Goal: Task Accomplishment & Management: Manage account settings

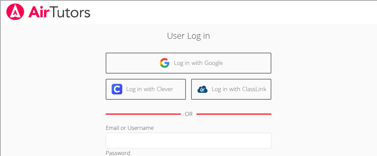
click at [351, 43] on body "User Log in Log in with Google Log in with Clever Log in with ClassLink OR Emai…" at bounding box center [188, 78] width 377 height 156
click at [359, 43] on body "User Log in Log in with Google Log in with Clever Log in with ClassLink OR Emai…" at bounding box center [188, 78] width 377 height 156
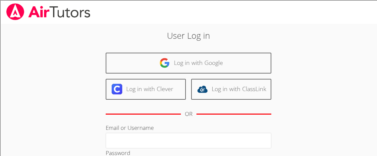
click at [359, 43] on body "User Log in Log in with Google Log in with Clever Log in with ClassLink OR Emai…" at bounding box center [188, 78] width 377 height 156
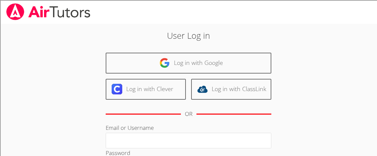
click at [359, 43] on body "User Log in Log in with Google Log in with Clever Log in with ClassLink OR Emai…" at bounding box center [188, 78] width 377 height 156
click at [356, 46] on body "User Log in Log in with Google Log in with Clever Log in with ClassLink OR Emai…" at bounding box center [188, 78] width 377 height 156
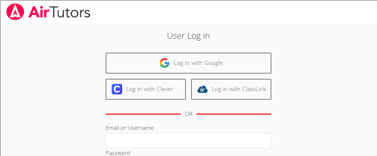
click at [355, 45] on body "User Log in Log in with Google Log in with Clever Log in with ClassLink OR Emai…" at bounding box center [188, 78] width 377 height 156
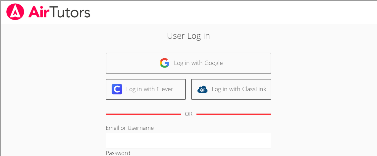
click at [355, 45] on body "User Log in Log in with Google Log in with Clever Log in with ClassLink OR Emai…" at bounding box center [188, 78] width 377 height 156
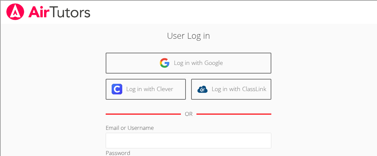
click at [355, 45] on body "User Log in Log in with Google Log in with Clever Log in with ClassLink OR Emai…" at bounding box center [188, 78] width 377 height 156
